Goal: Information Seeking & Learning: Learn about a topic

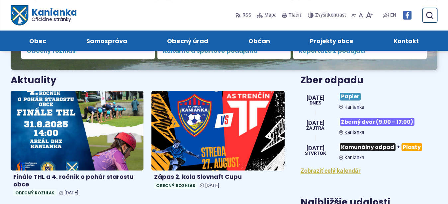
scroll to position [203, 0]
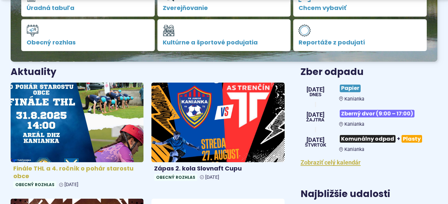
click at [67, 116] on img at bounding box center [77, 123] width 153 height 92
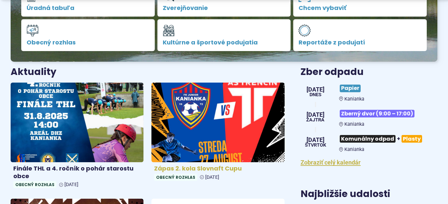
click at [215, 134] on img at bounding box center [218, 123] width 153 height 92
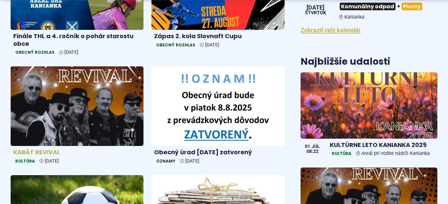
scroll to position [339, 0]
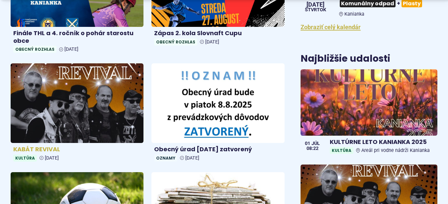
click at [100, 124] on img at bounding box center [77, 103] width 153 height 92
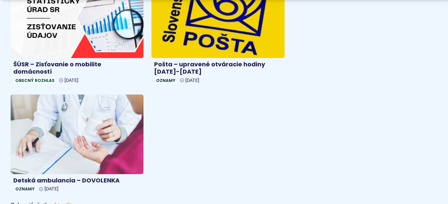
scroll to position [678, 0]
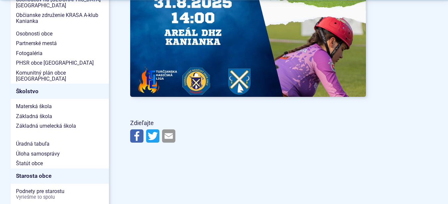
scroll to position [339, 0]
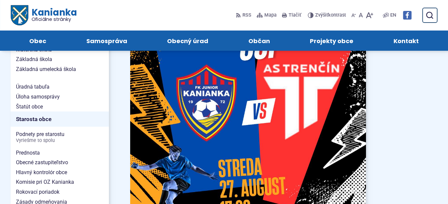
scroll to position [271, 0]
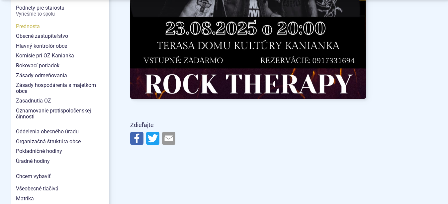
scroll to position [508, 0]
